Goal: Information Seeking & Learning: Learn about a topic

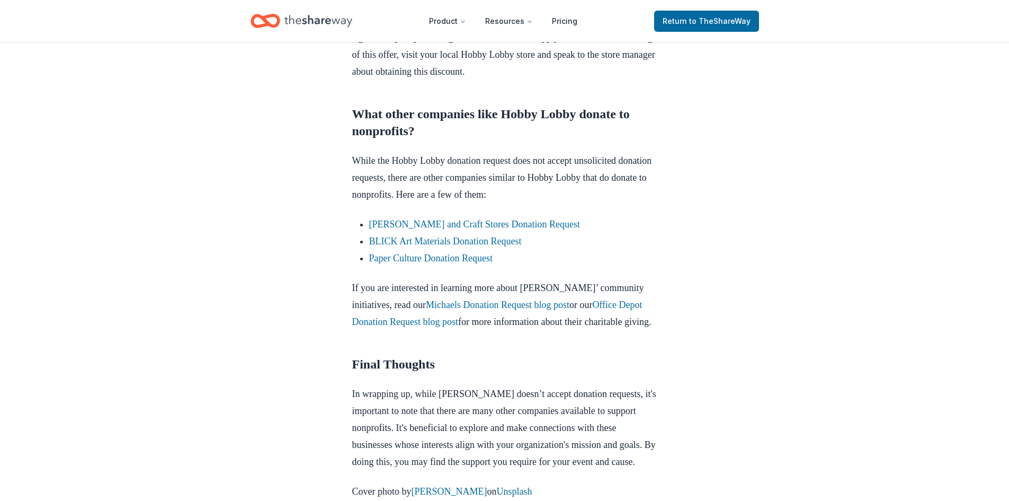
scroll to position [1166, 0]
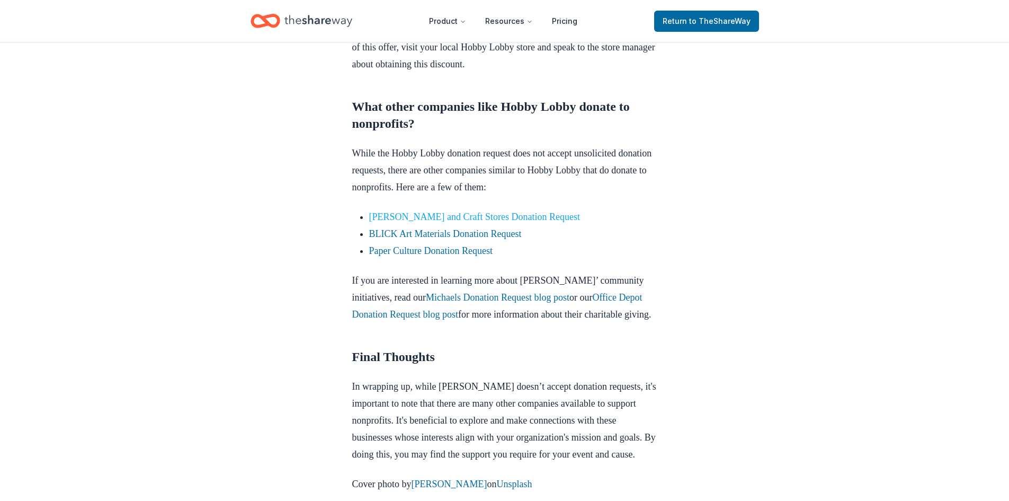
click at [387, 217] on link "[PERSON_NAME] and Craft Stores Donation Request" at bounding box center [474, 216] width 211 height 11
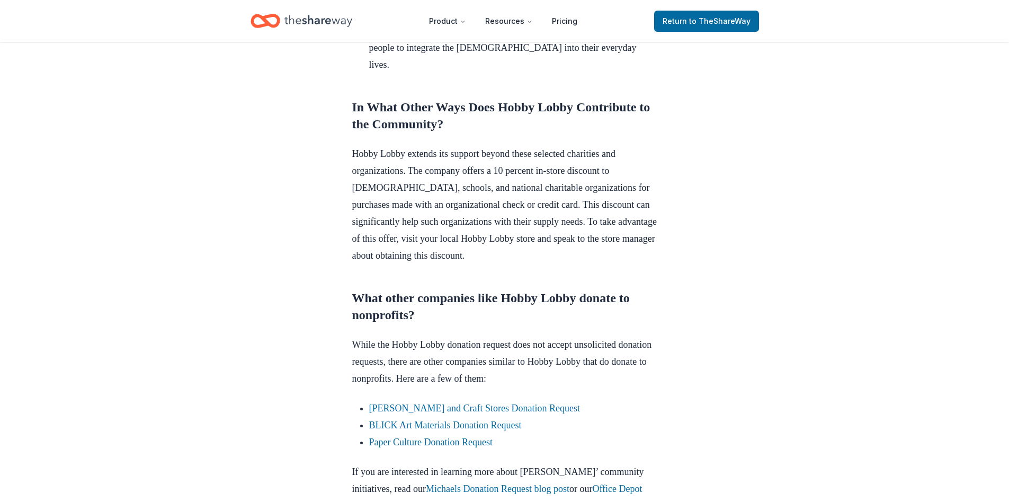
scroll to position [771, 0]
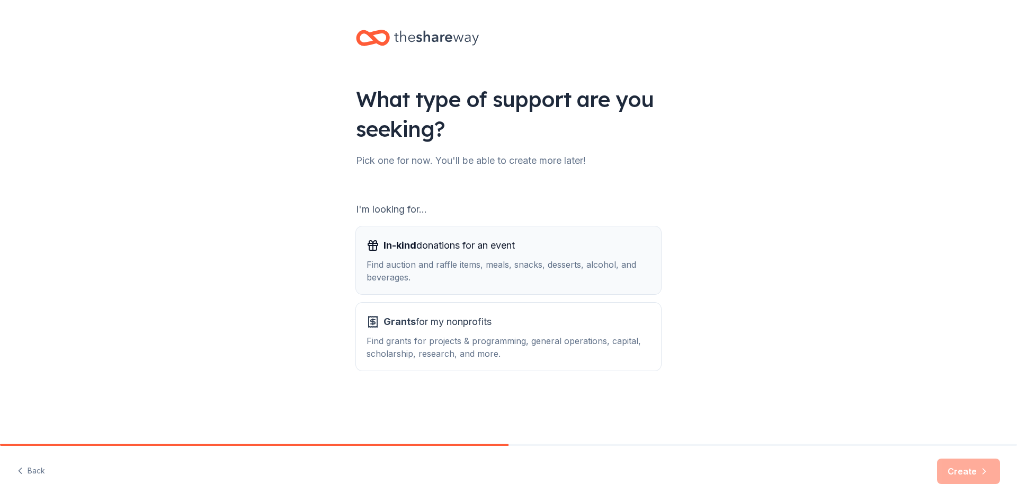
click at [407, 264] on div "Find auction and raffle items, meals, snacks, desserts, alcohol, and beverages." at bounding box center [509, 270] width 284 height 25
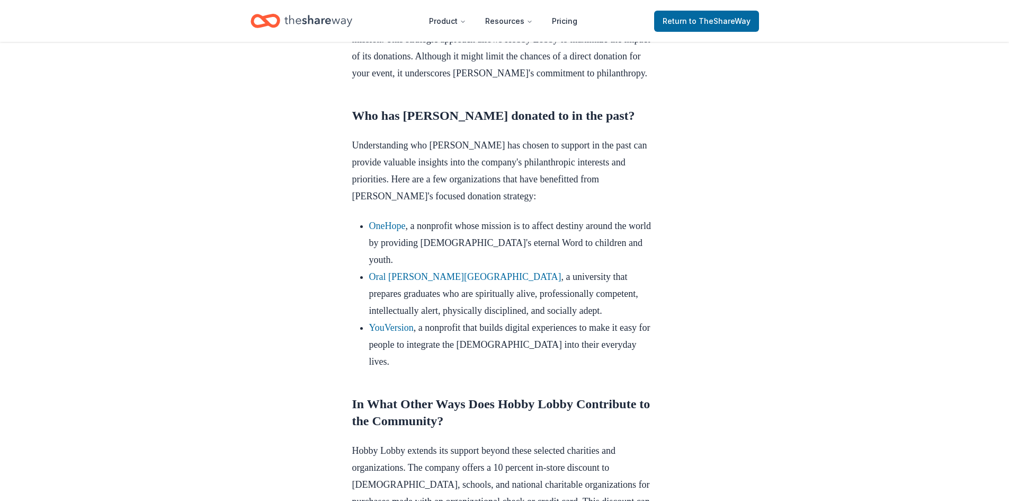
scroll to position [689, 0]
